Goal: Transaction & Acquisition: Download file/media

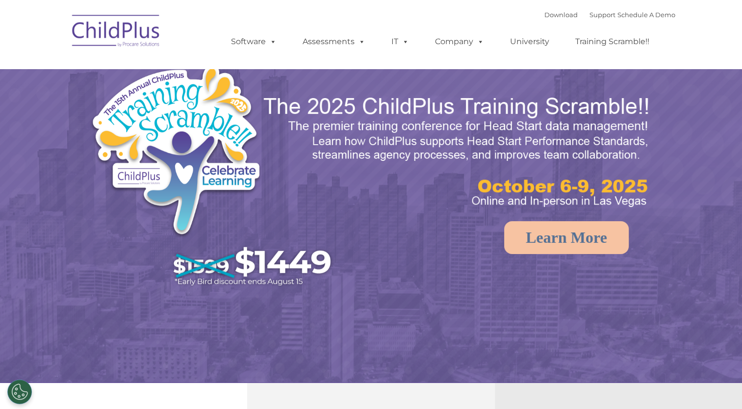
select select "MEDIUM"
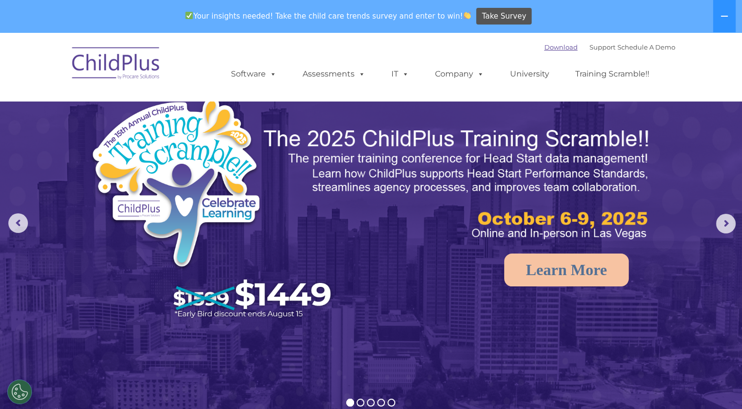
click at [544, 47] on link "Download" at bounding box center [560, 47] width 33 height 8
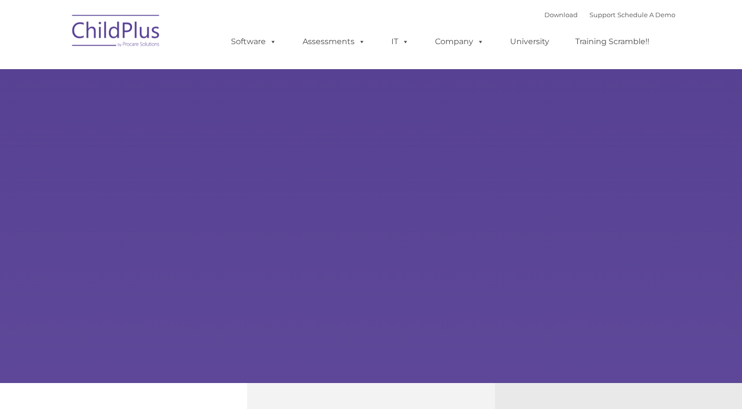
type input ""
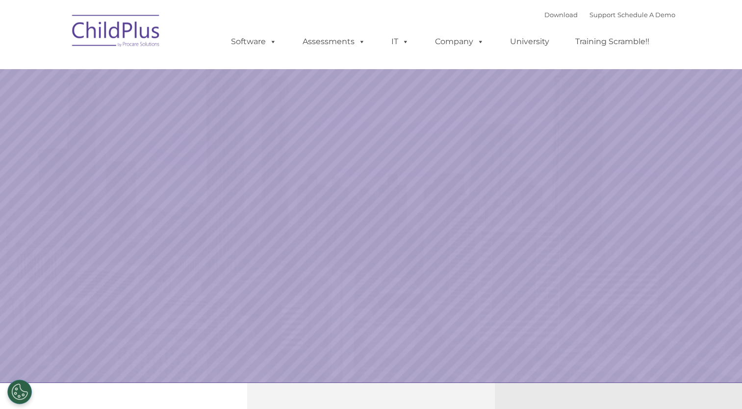
select select "MEDIUM"
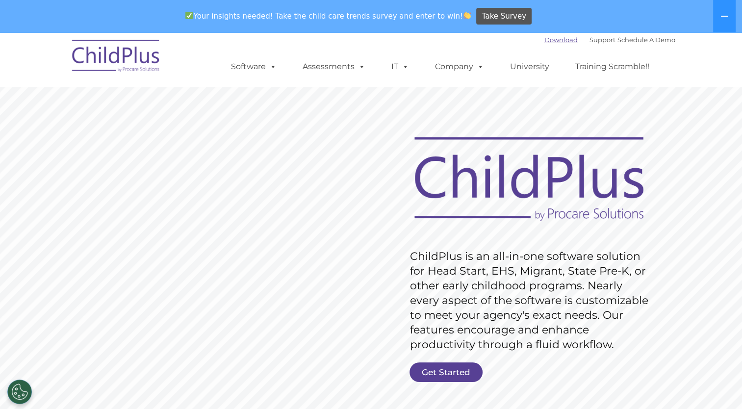
click at [546, 40] on link "Download" at bounding box center [560, 40] width 33 height 8
